Goal: Task Accomplishment & Management: Manage account settings

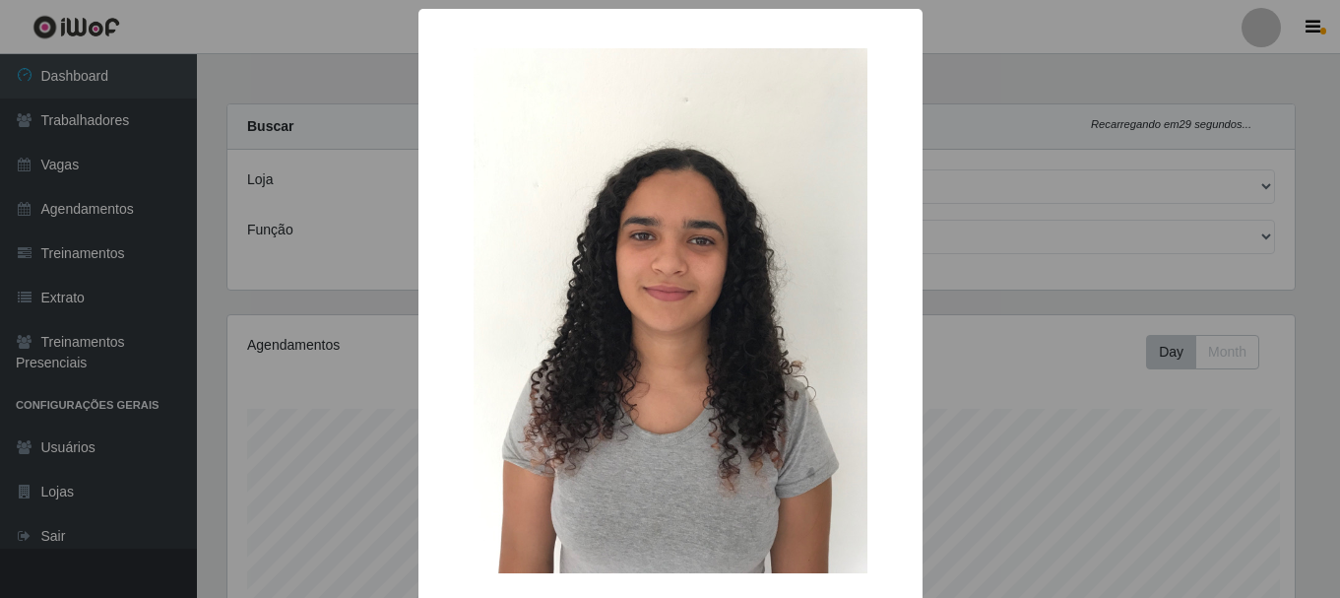
select select "279"
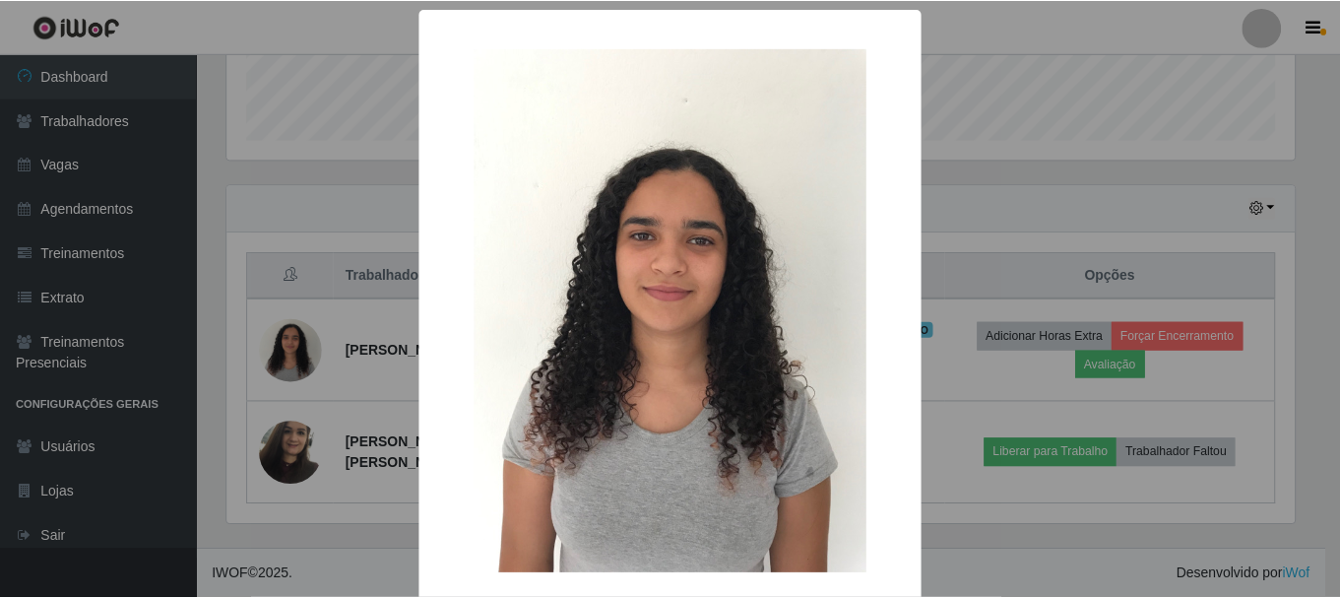
scroll to position [409, 1072]
click at [329, 227] on div "× OK Cancel" at bounding box center [672, 299] width 1345 height 598
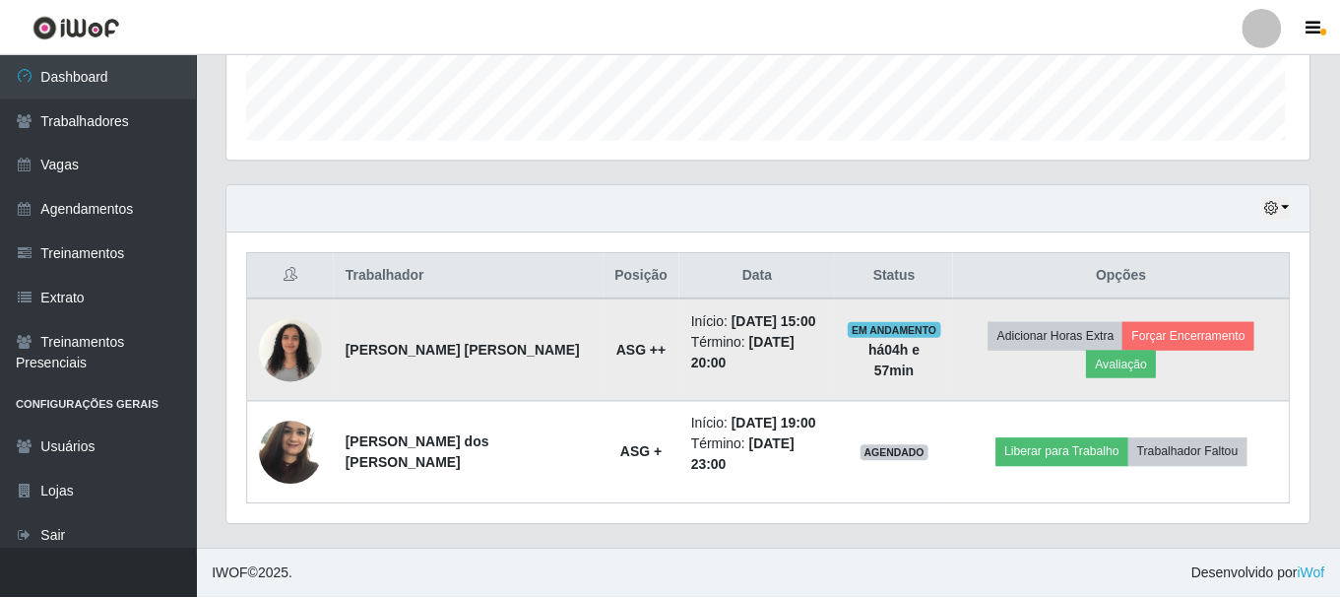
scroll to position [409, 1082]
drag, startPoint x: 349, startPoint y: 344, endPoint x: 438, endPoint y: 363, distance: 91.7
click at [438, 363] on td "[PERSON_NAME] [PERSON_NAME]" at bounding box center [469, 349] width 269 height 103
click at [306, 354] on img at bounding box center [291, 350] width 63 height 84
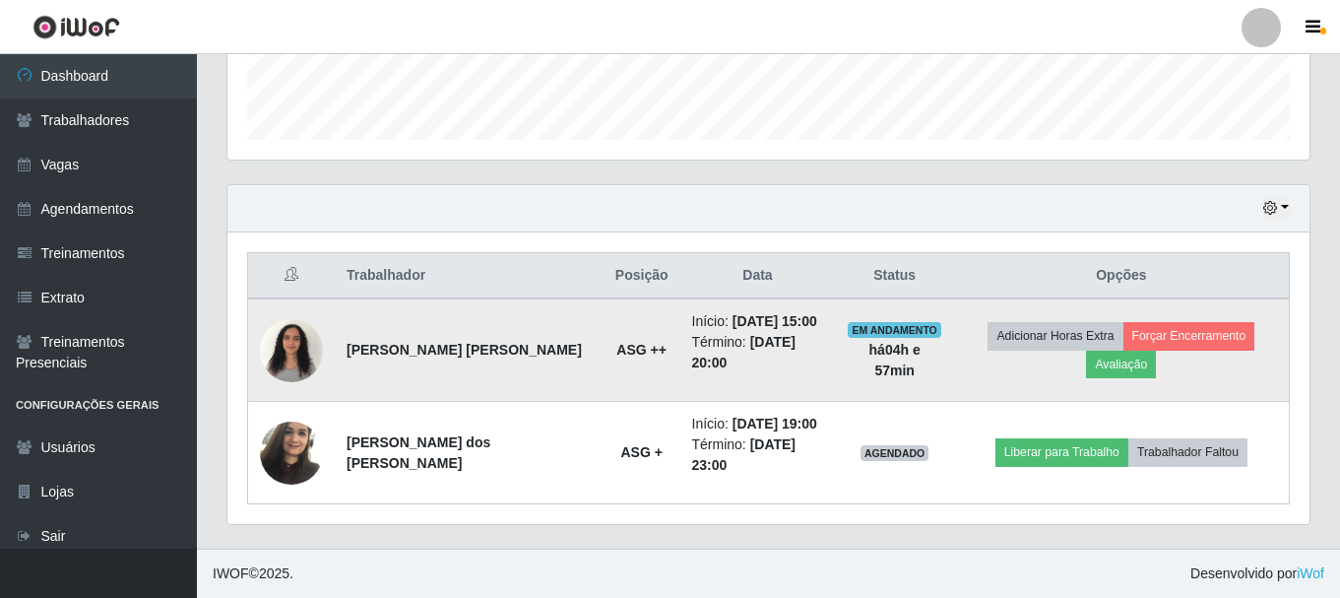
scroll to position [409, 1072]
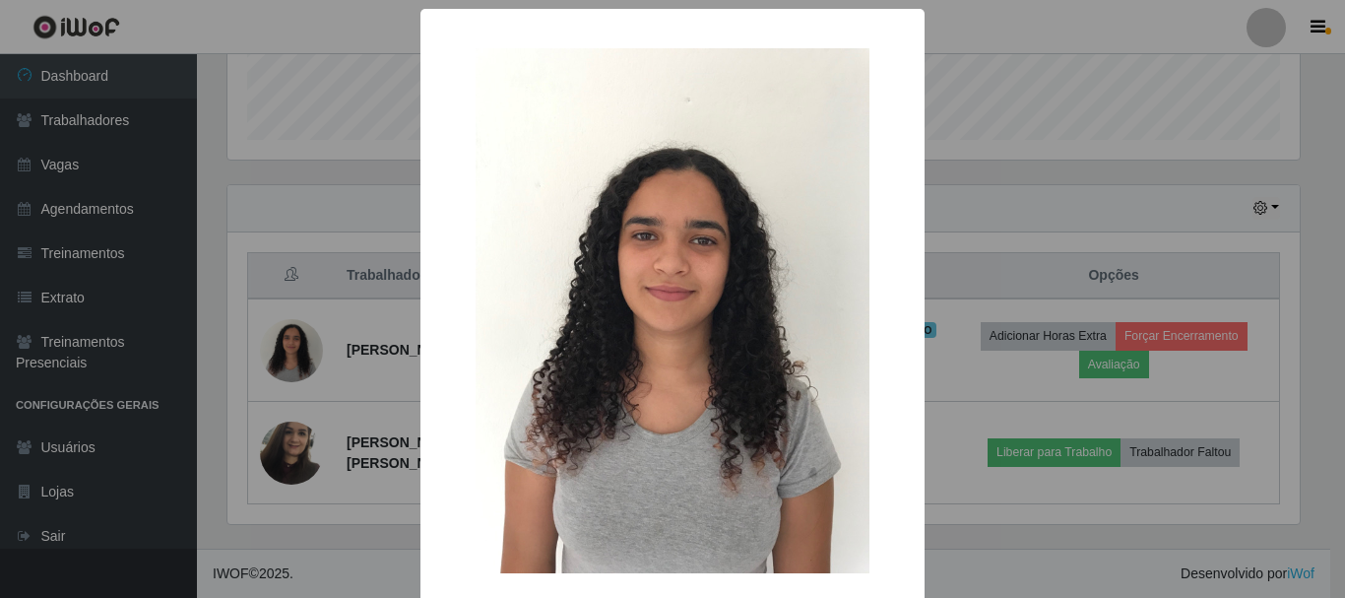
click at [350, 285] on div "× OK Cancel" at bounding box center [672, 299] width 1345 height 598
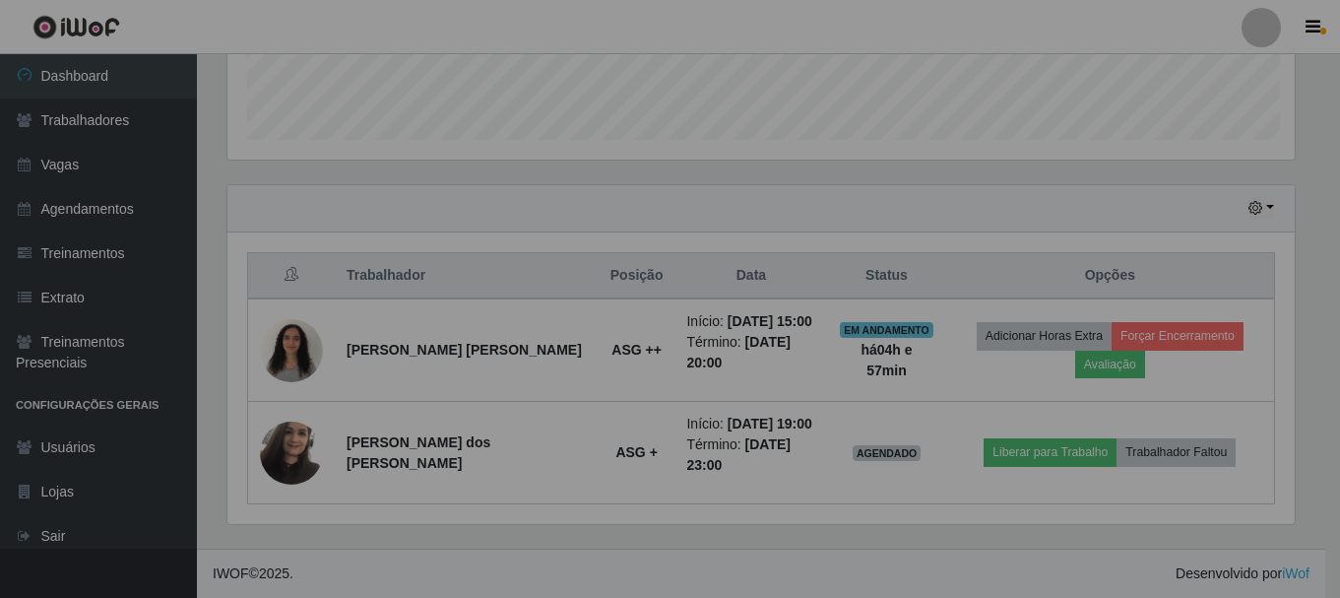
scroll to position [409, 1082]
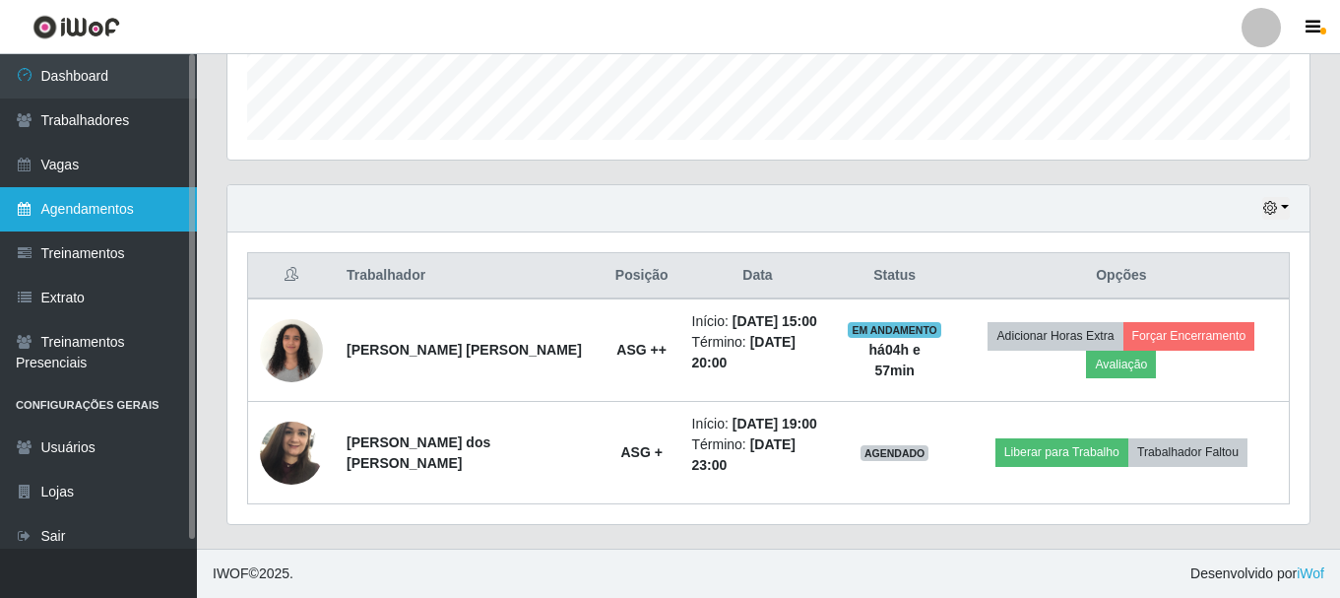
click at [114, 207] on link "Agendamentos" at bounding box center [98, 209] width 197 height 44
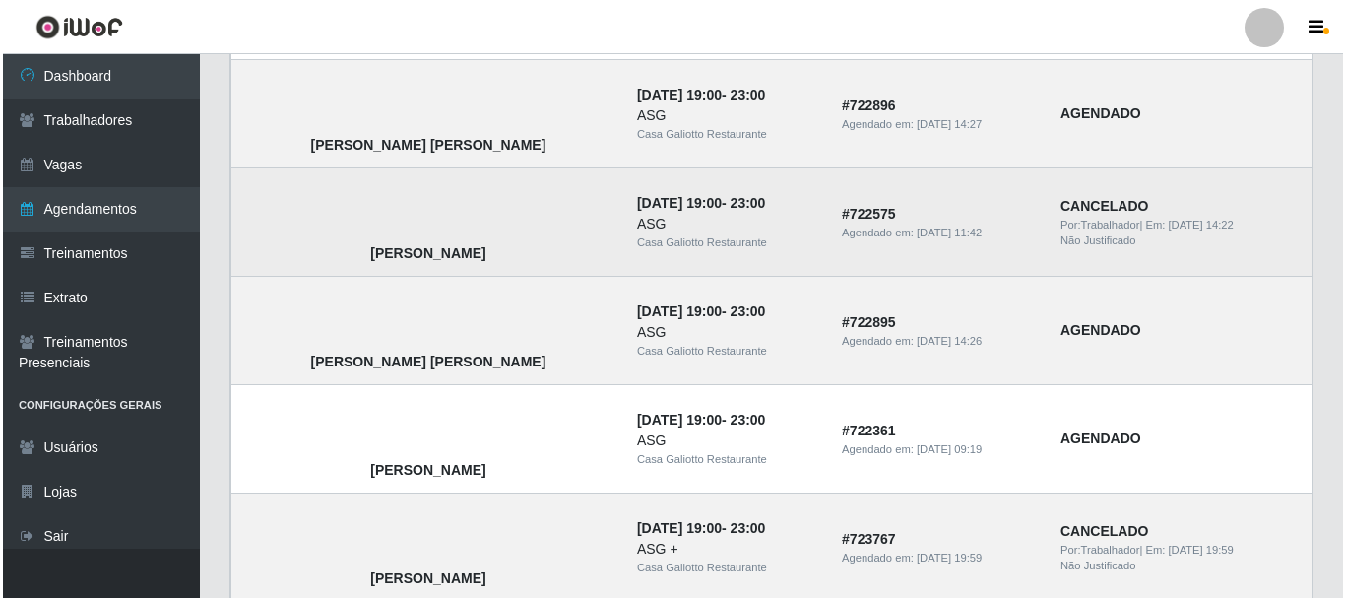
scroll to position [1280, 0]
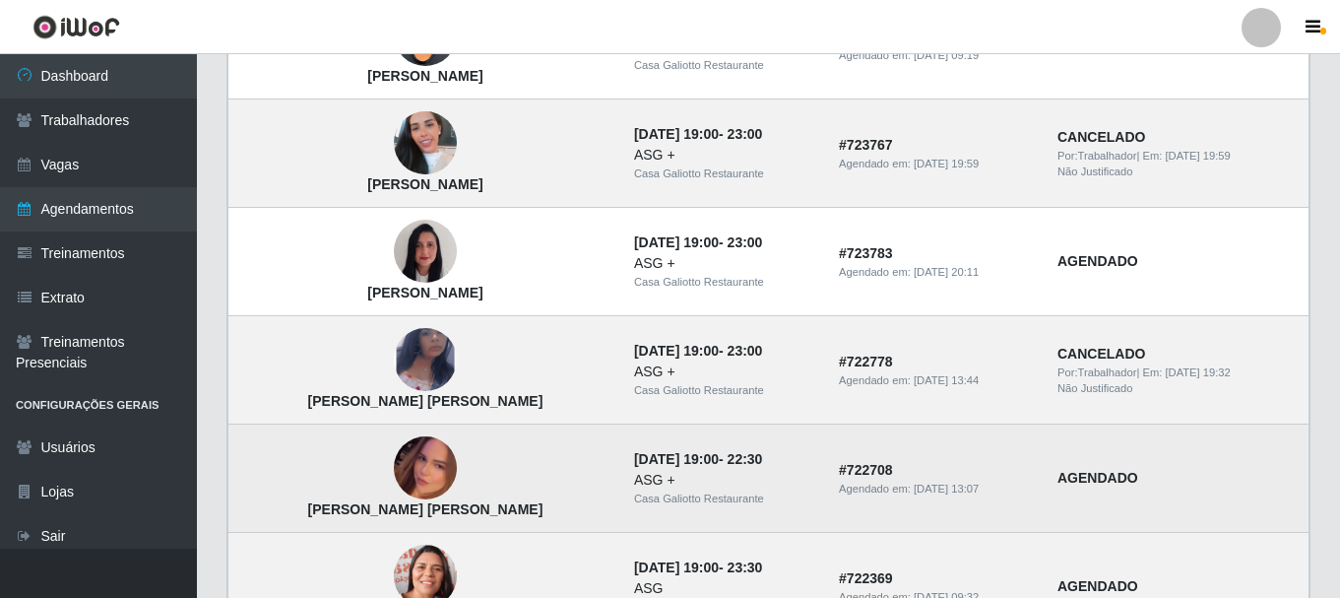
click at [394, 489] on img at bounding box center [425, 468] width 63 height 112
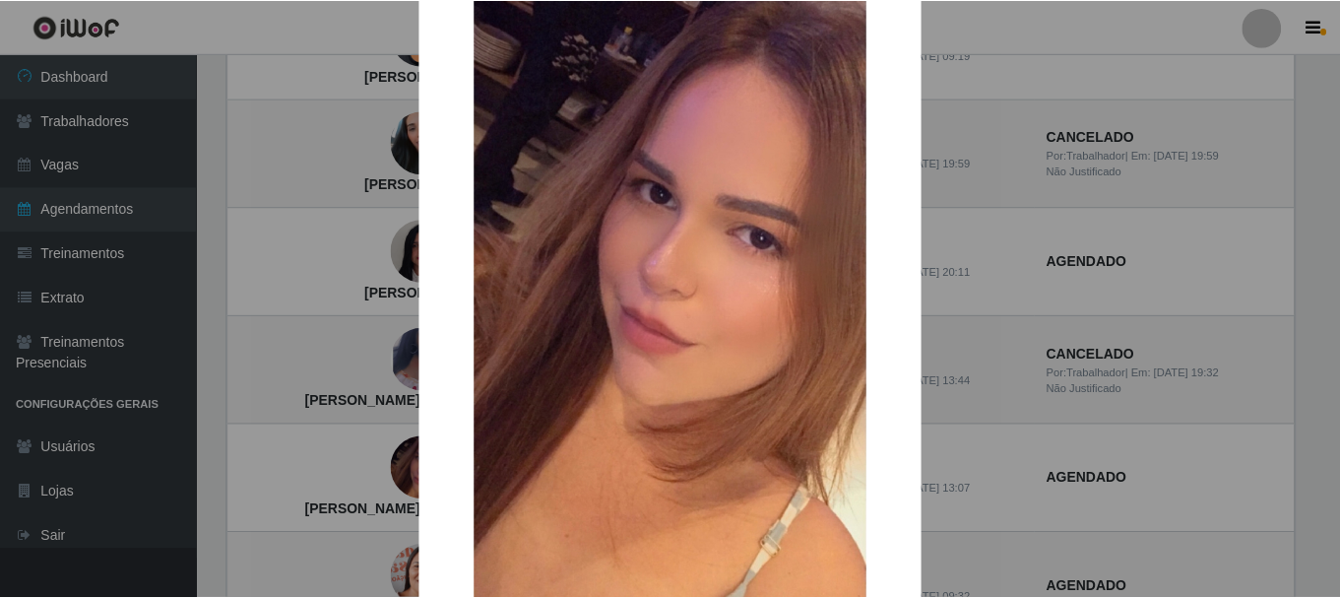
scroll to position [197, 0]
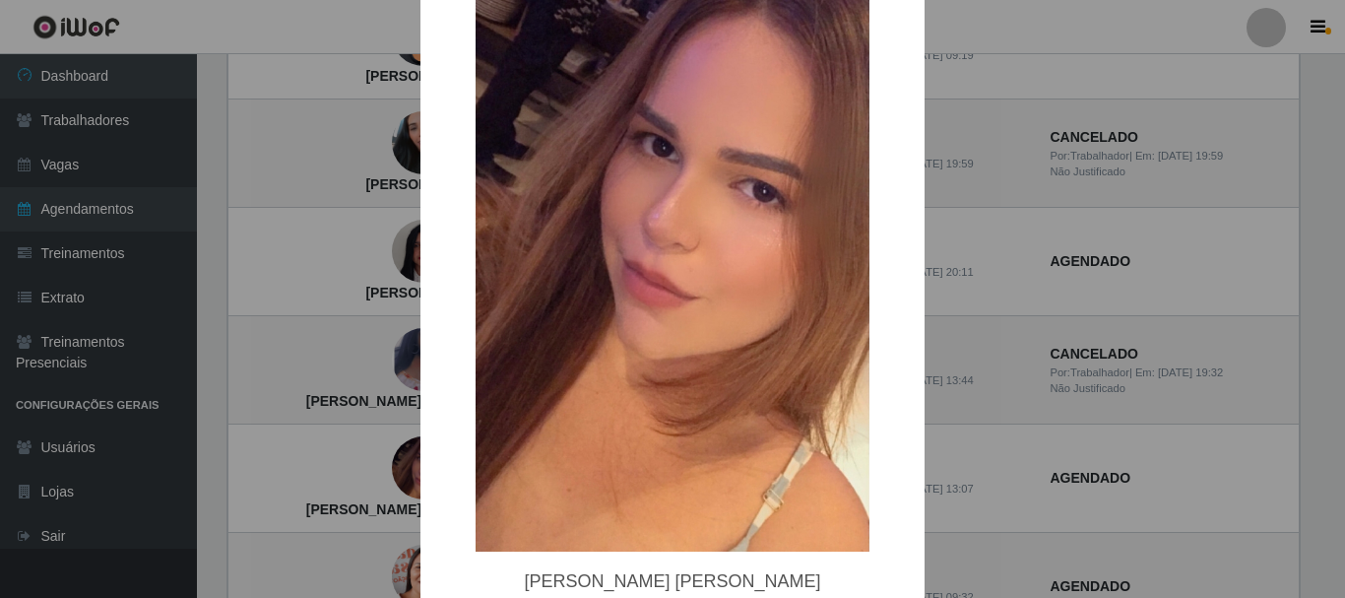
click at [350, 324] on div "× [PERSON_NAME] [PERSON_NAME] OK Cancel" at bounding box center [672, 299] width 1345 height 598
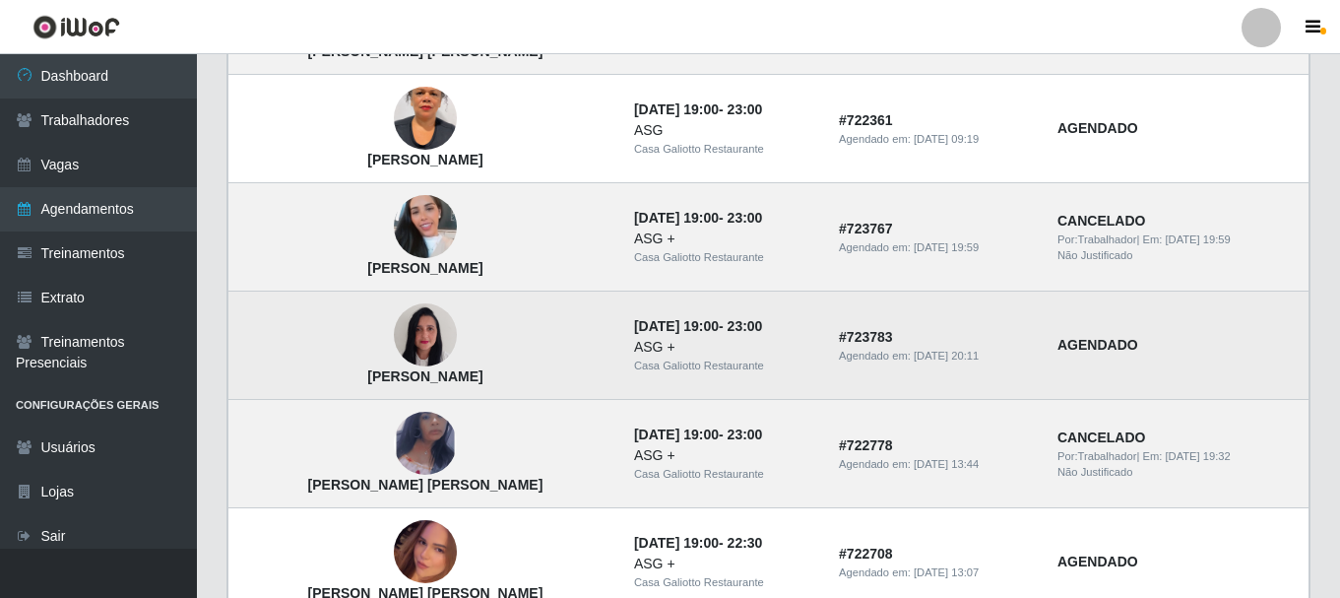
scroll to position [1182, 0]
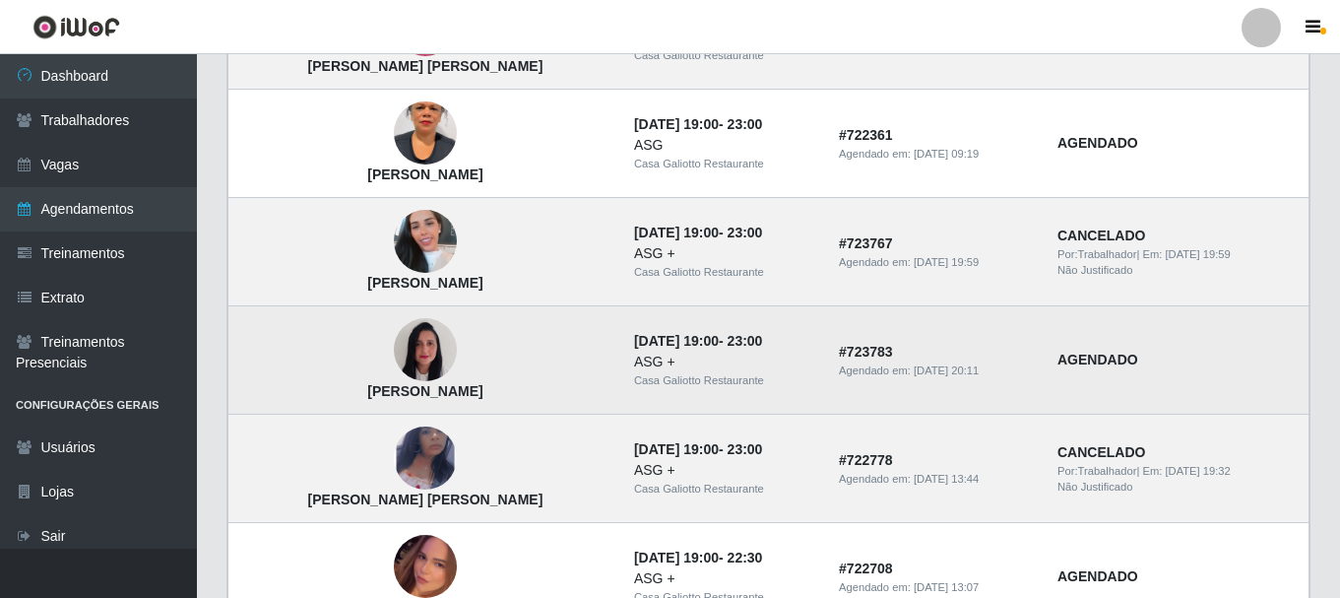
click at [408, 357] on img at bounding box center [425, 350] width 63 height 84
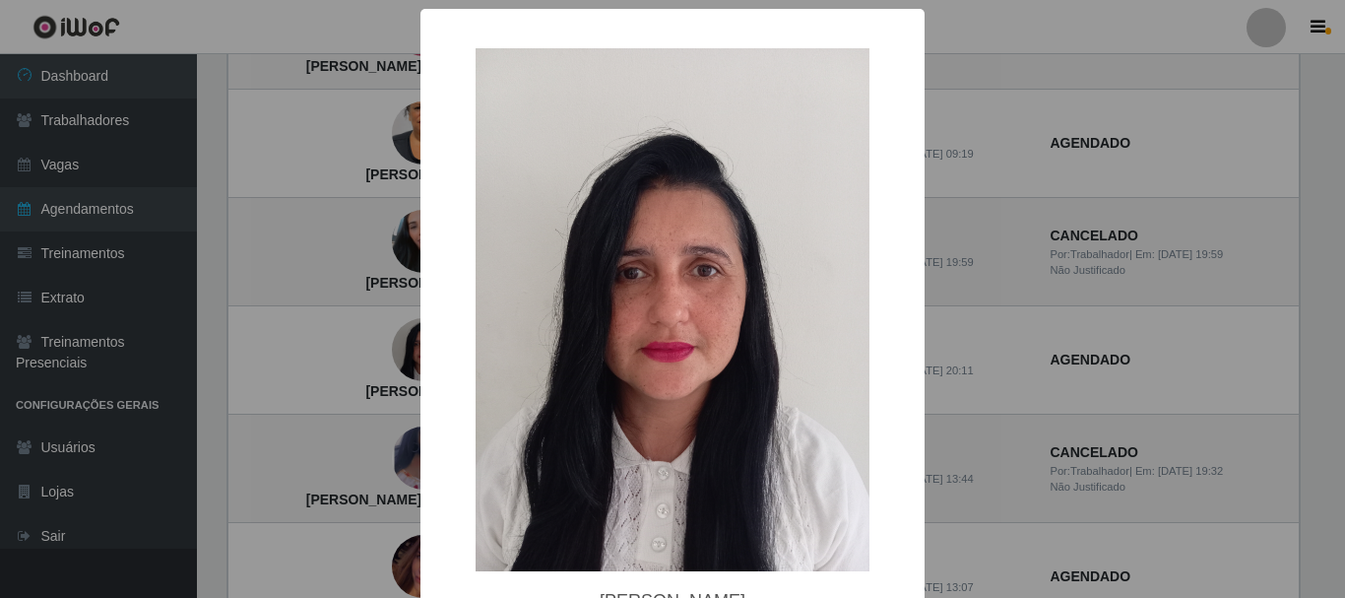
click at [375, 351] on div "× [PERSON_NAME] OK Cancel" at bounding box center [672, 299] width 1345 height 598
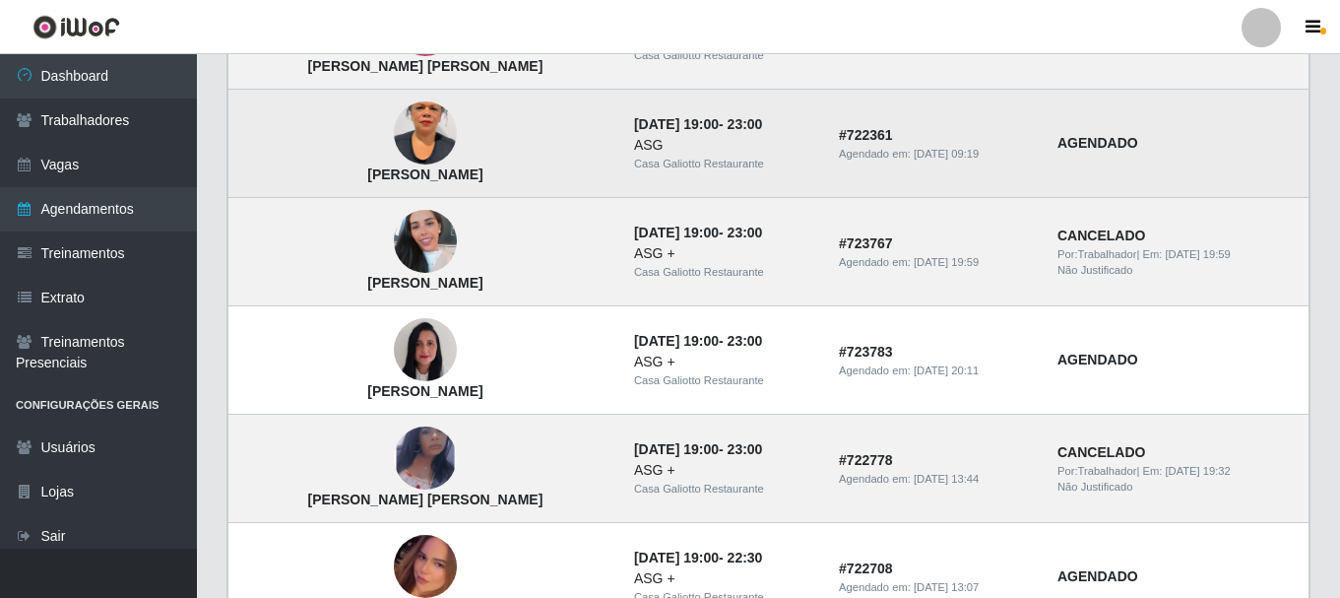
click at [394, 157] on img at bounding box center [425, 134] width 63 height 112
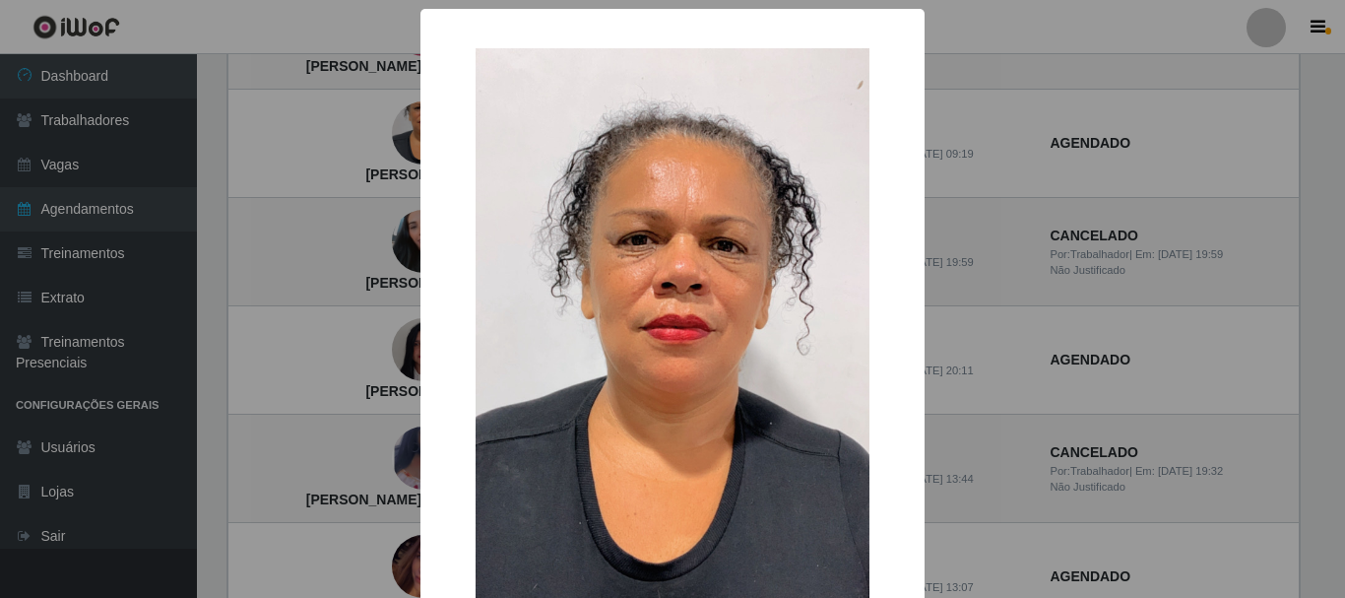
click at [378, 166] on div "× [PERSON_NAME] OK Cancel" at bounding box center [672, 299] width 1345 height 598
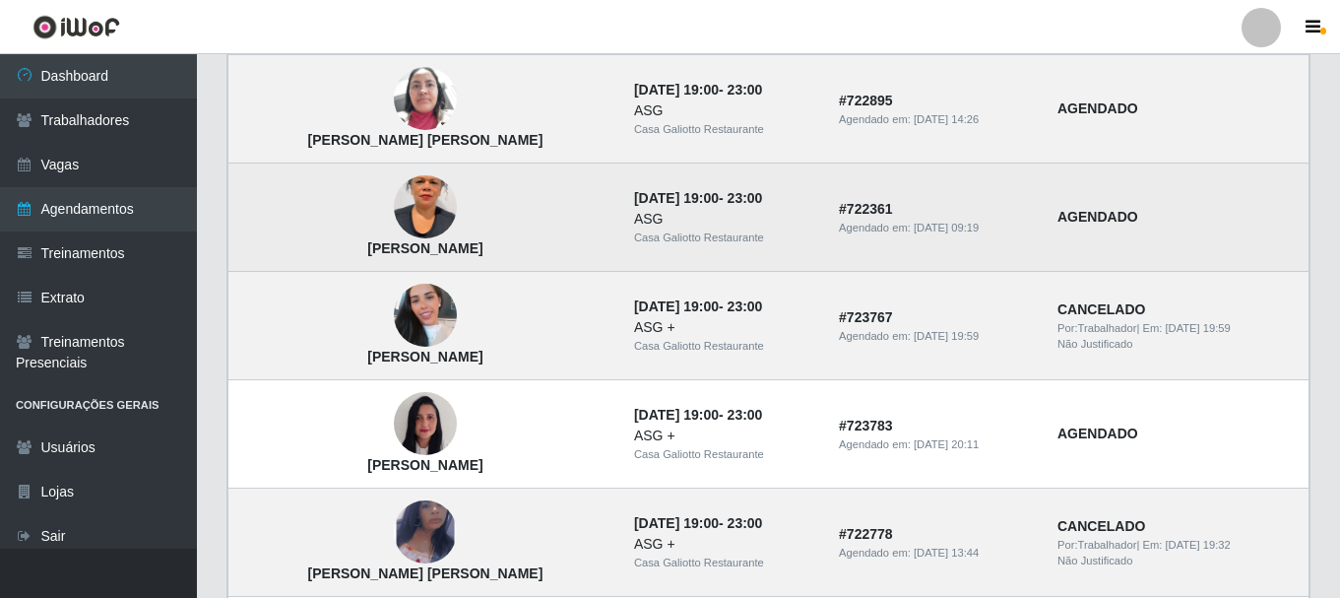
scroll to position [985, 0]
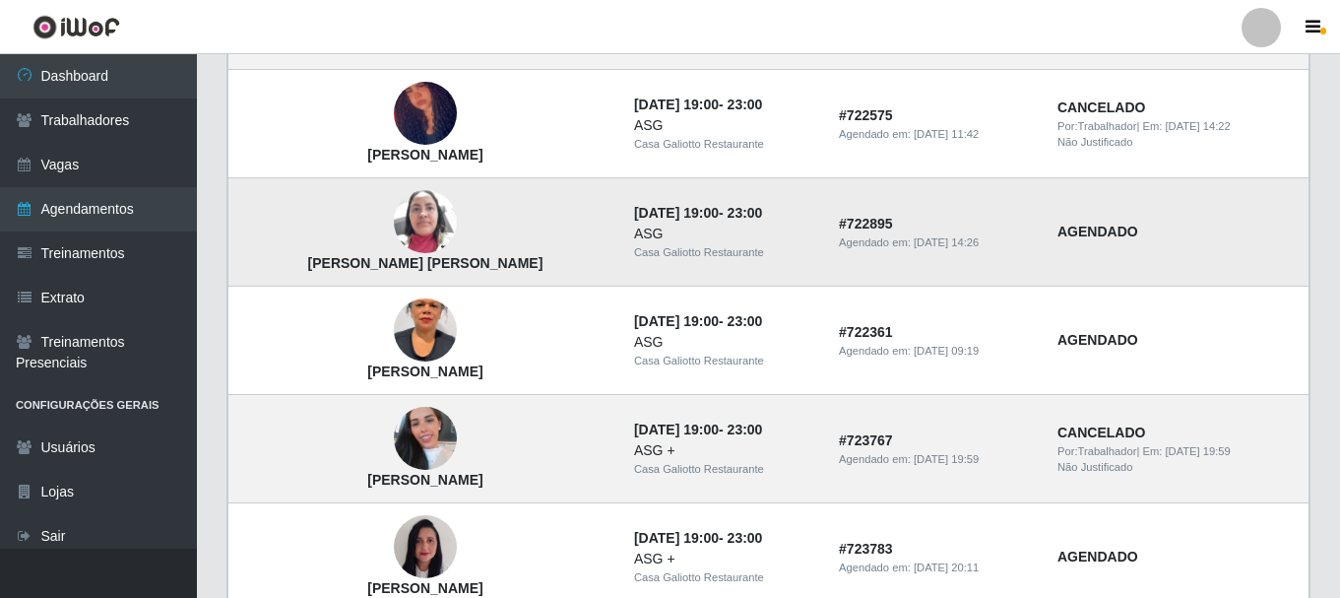
click at [394, 200] on img at bounding box center [425, 222] width 63 height 84
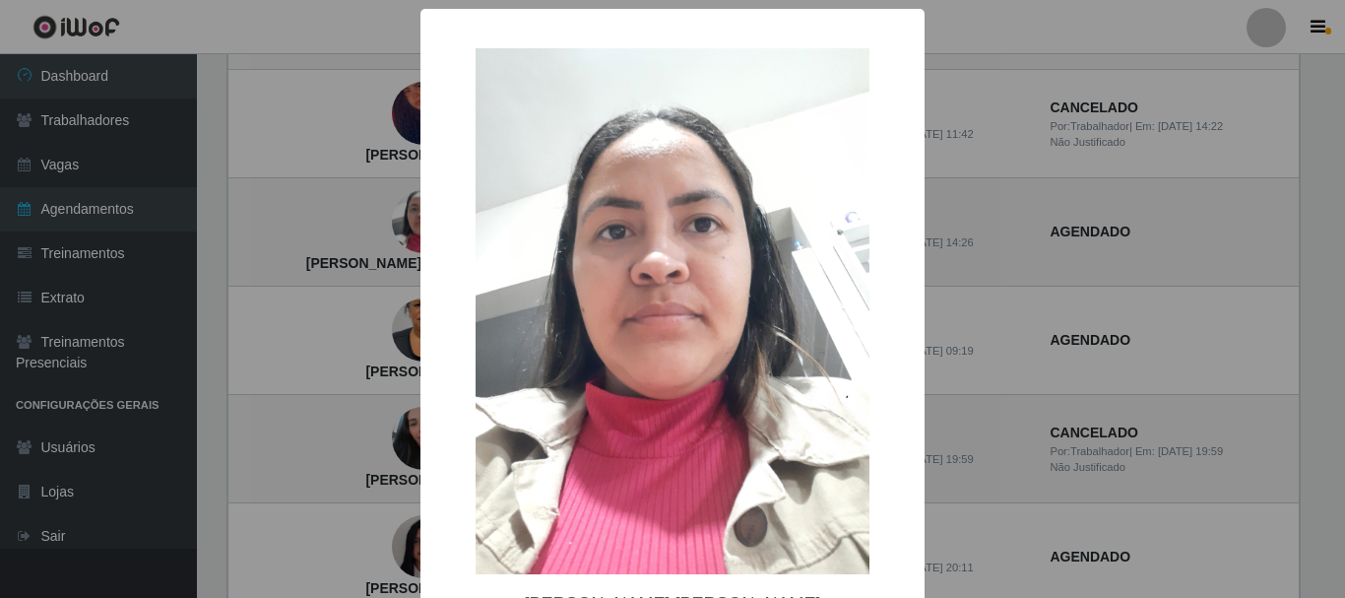
click at [379, 202] on div "× [PERSON_NAME] [PERSON_NAME] OK Cancel" at bounding box center [672, 299] width 1345 height 598
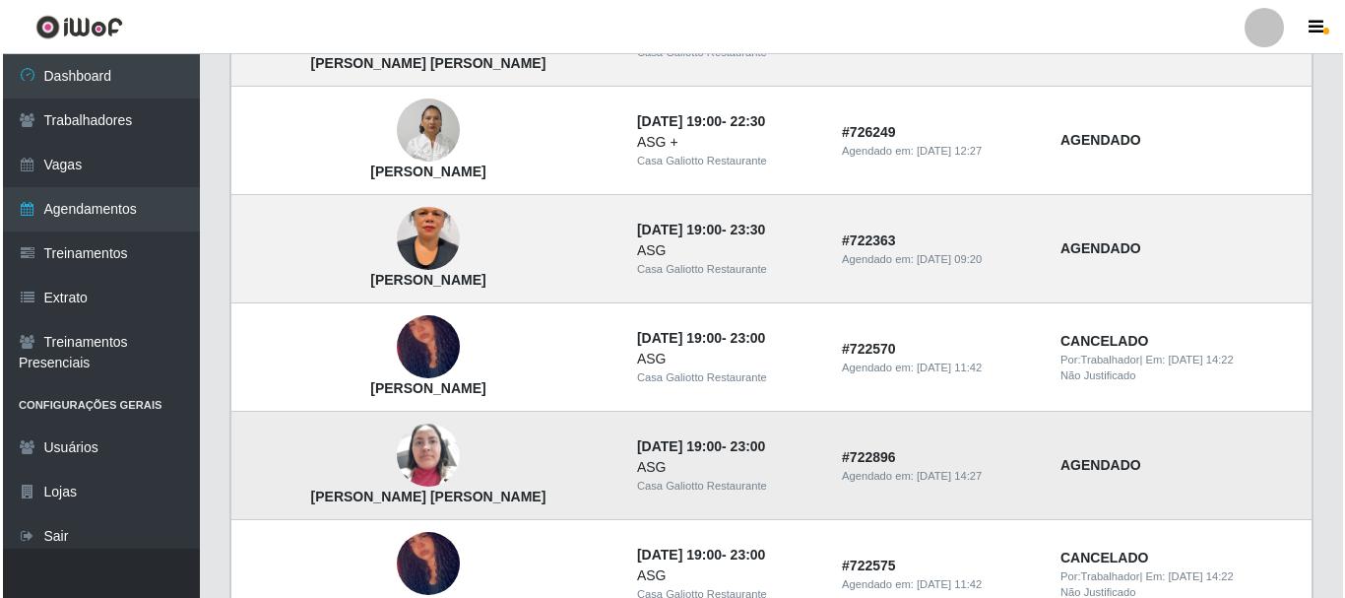
scroll to position [492, 0]
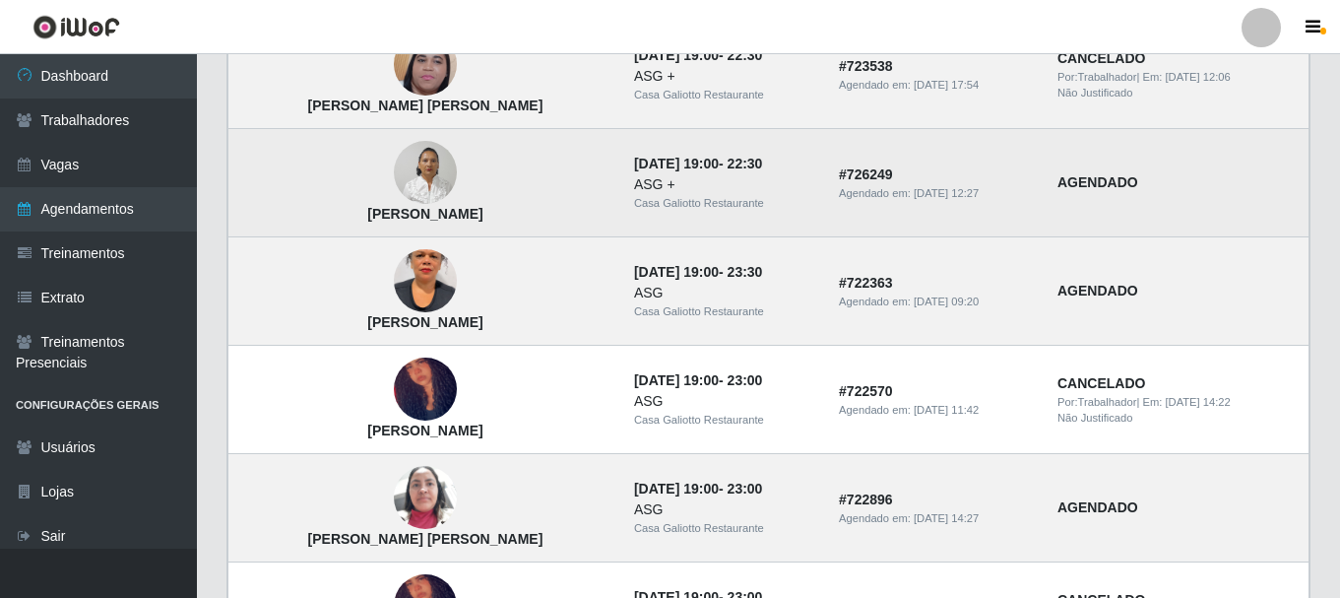
click at [397, 188] on img at bounding box center [425, 173] width 63 height 84
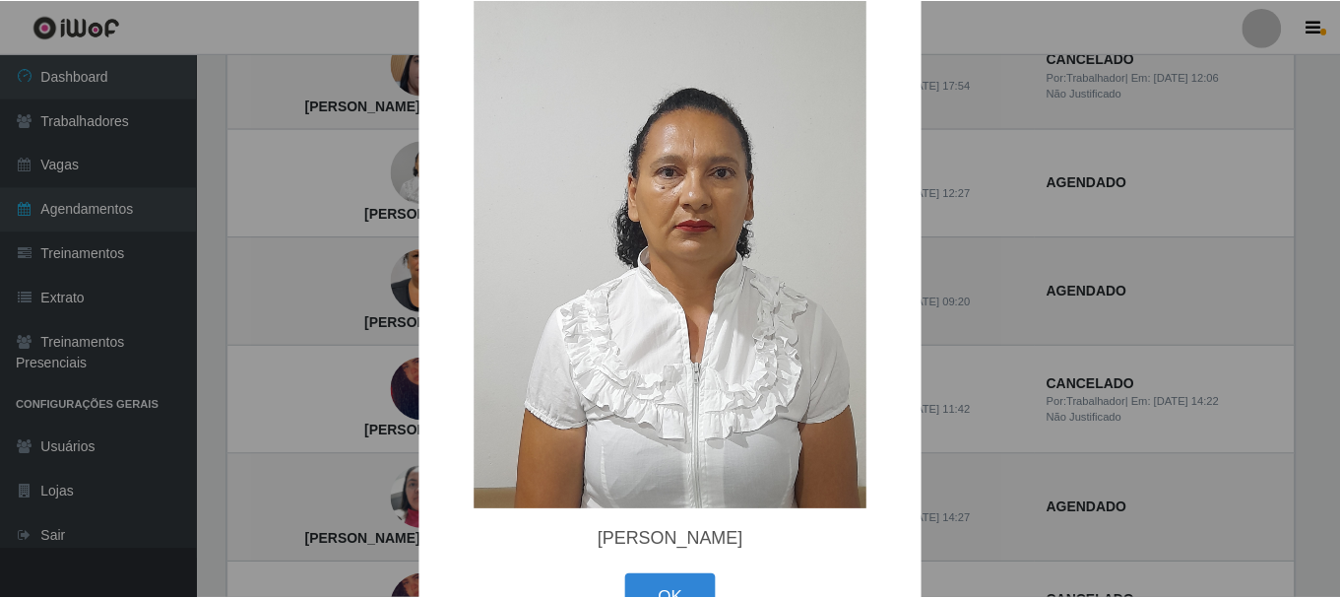
scroll to position [123, 0]
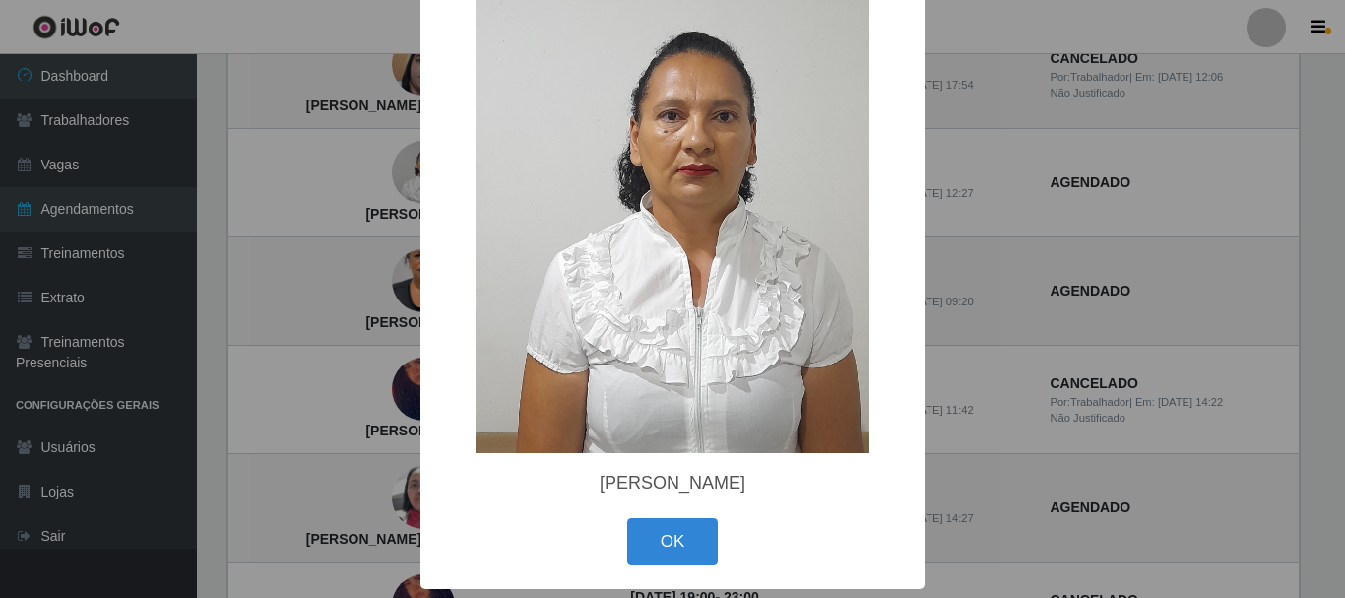
click at [359, 208] on div "× [PERSON_NAME] OK Cancel" at bounding box center [672, 299] width 1345 height 598
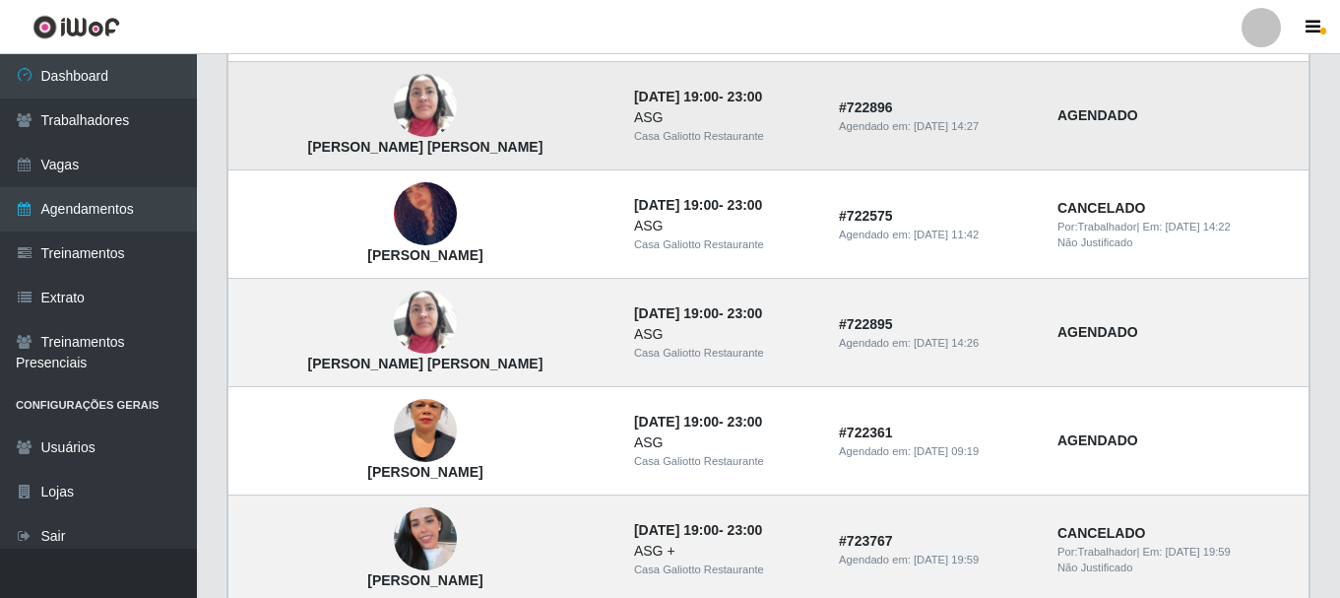
scroll to position [886, 0]
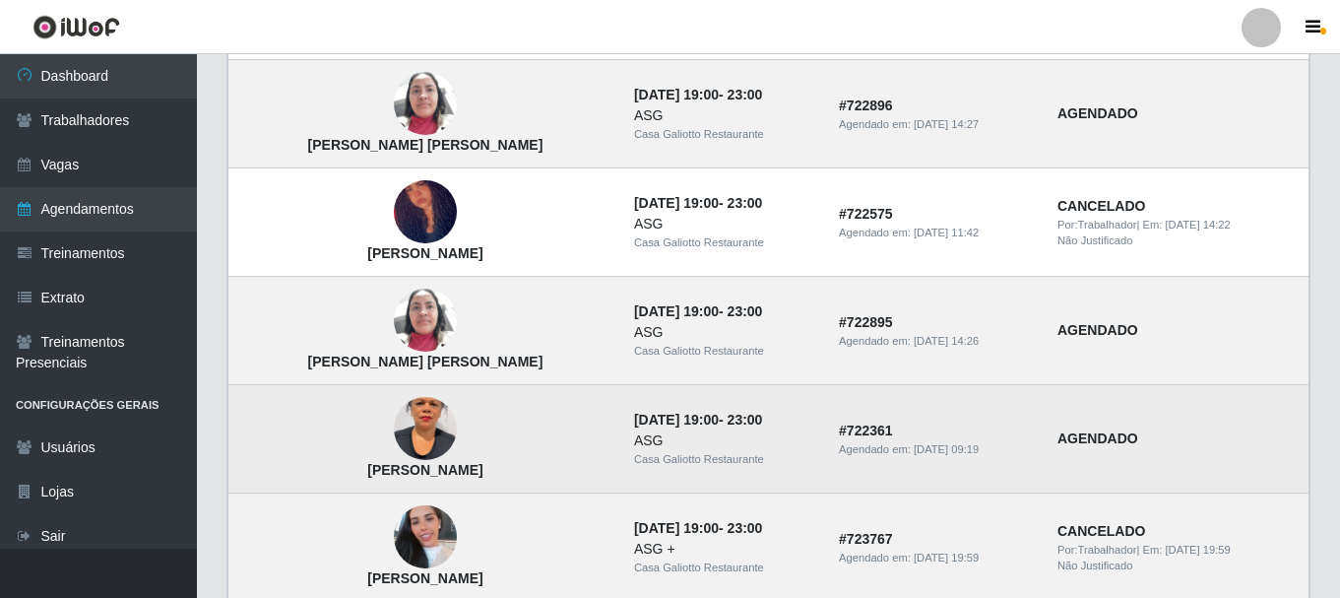
click at [394, 417] on img at bounding box center [425, 429] width 63 height 112
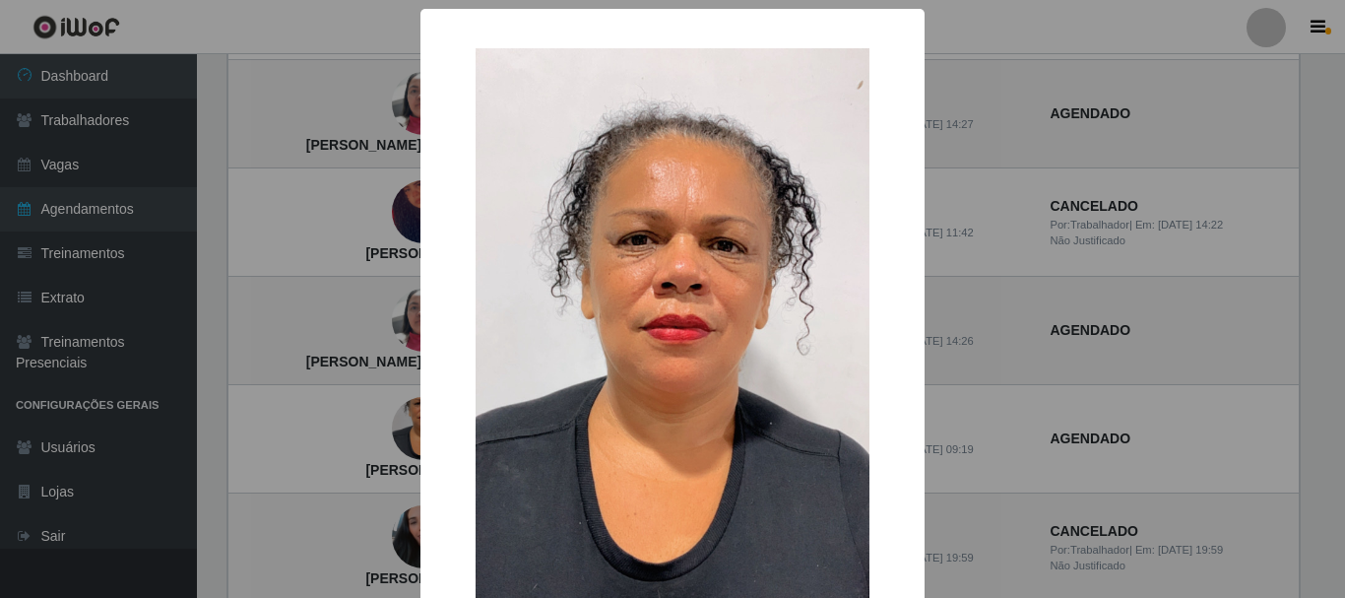
click at [350, 415] on div "× [PERSON_NAME] OK Cancel" at bounding box center [672, 299] width 1345 height 598
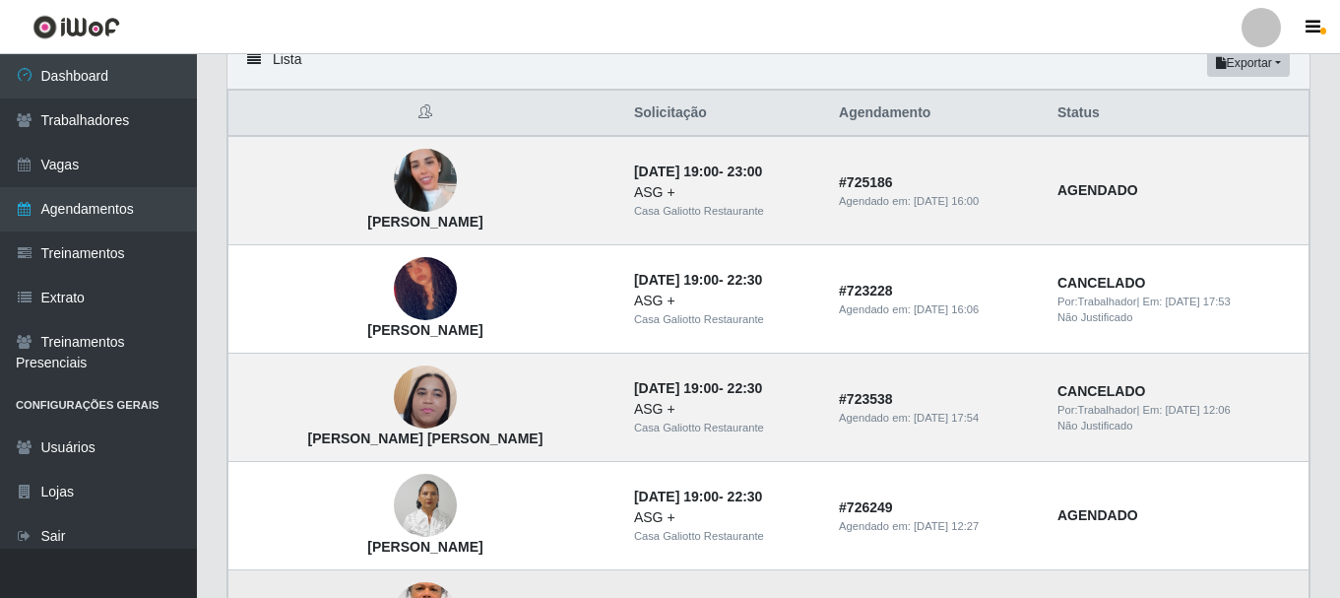
scroll to position [98, 0]
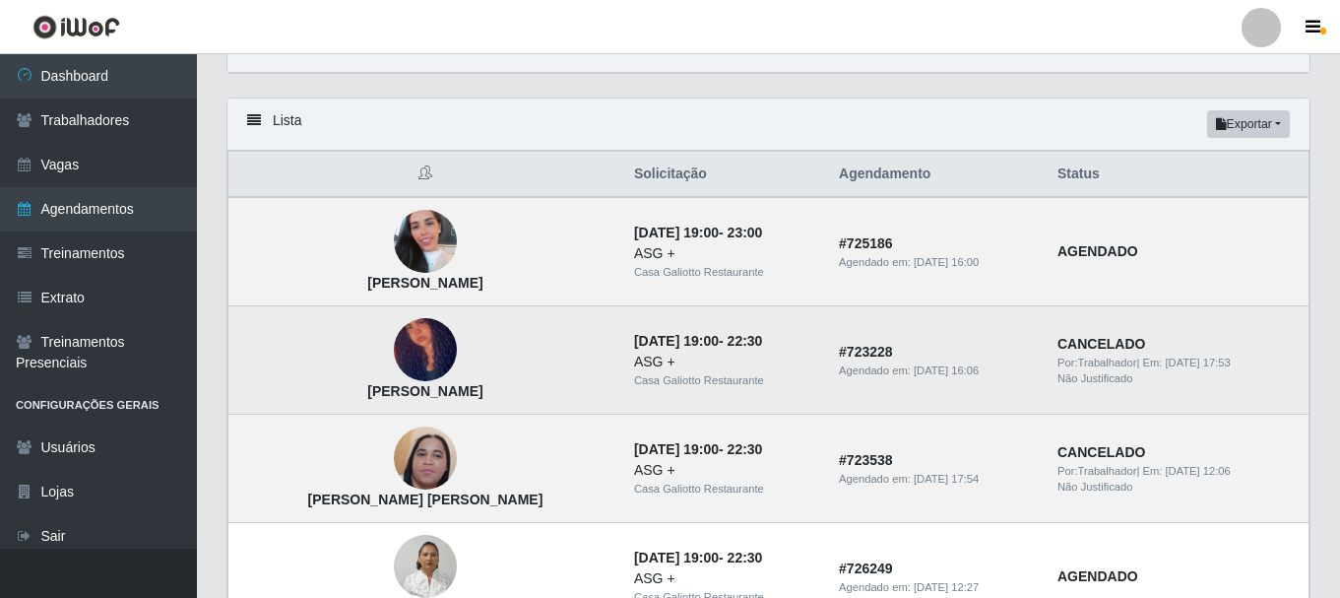
click at [417, 356] on img at bounding box center [425, 349] width 63 height 116
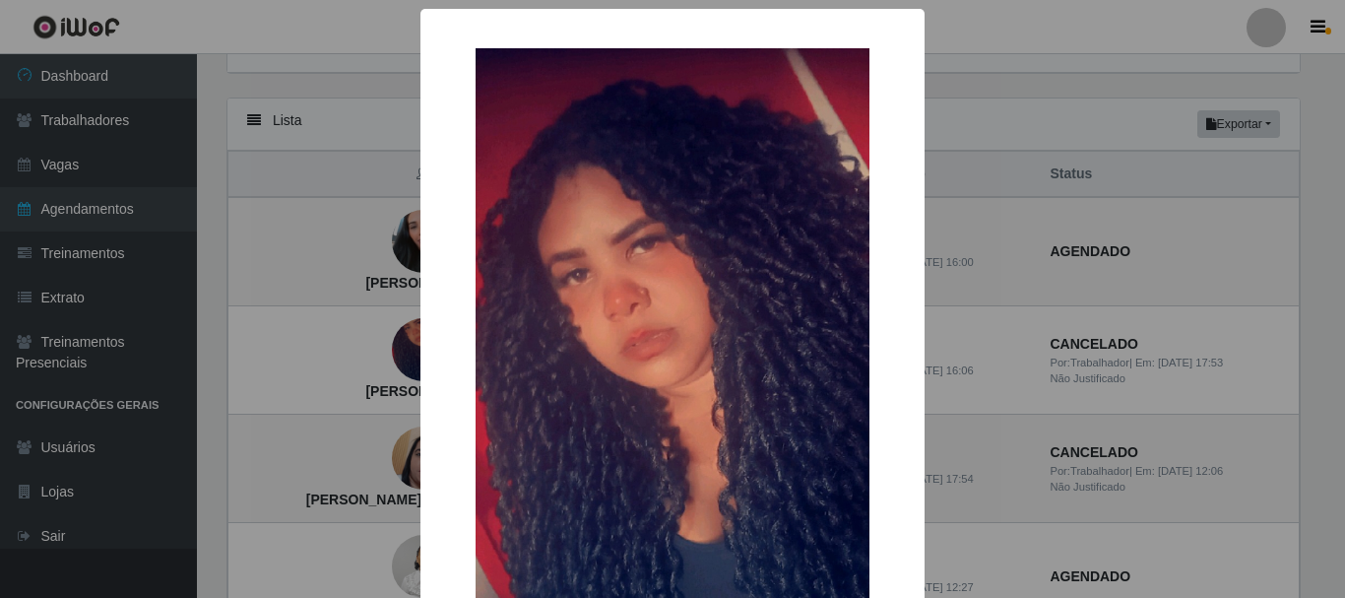
click at [353, 341] on div "× [PERSON_NAME] OK Cancel" at bounding box center [672, 299] width 1345 height 598
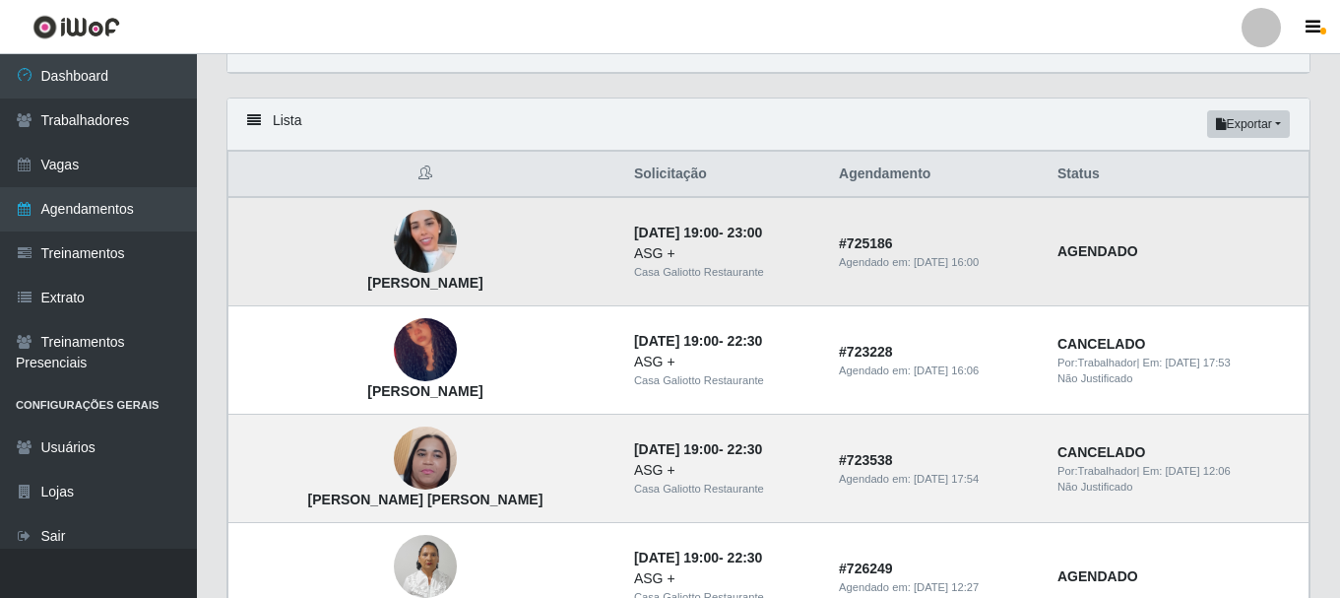
click at [394, 263] on img at bounding box center [425, 241] width 63 height 112
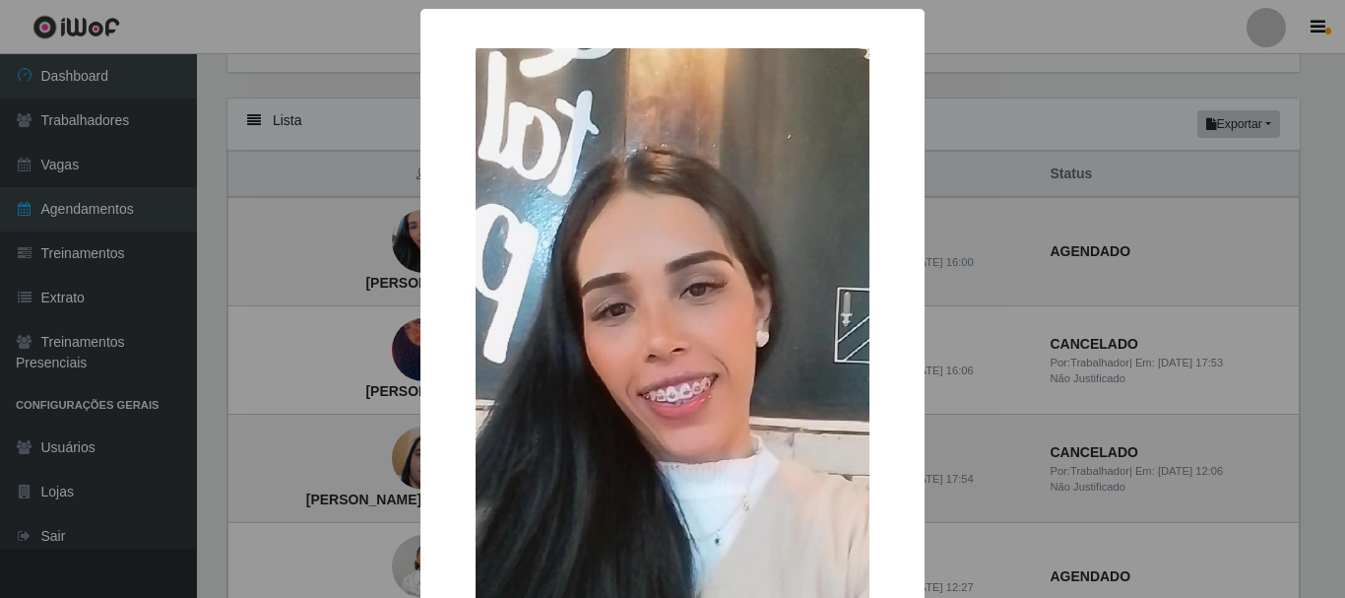
click at [377, 262] on div "× [PERSON_NAME] [GEOGRAPHIC_DATA] Cancel" at bounding box center [672, 299] width 1345 height 598
